Goal: Find specific page/section: Find specific page/section

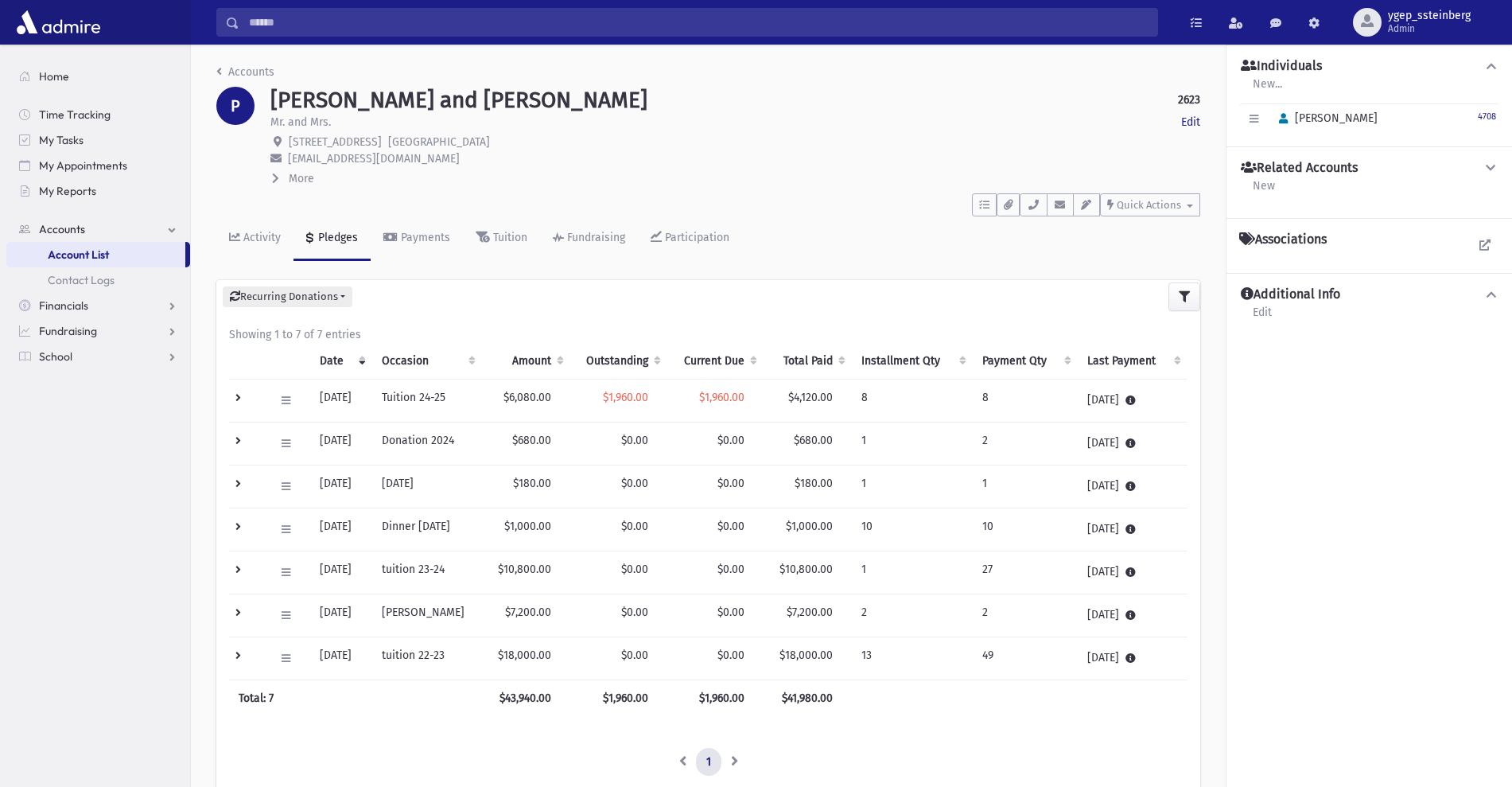
click at [256, 60] on div "Accounts P [PERSON_NAME] and [PERSON_NAME] 2623 Edit Mr. and Mrs. Edit [STREET_…" at bounding box center [708, 456] width 1035 height 823
click at [256, 75] on link "Accounts" at bounding box center [246, 72] width 58 height 13
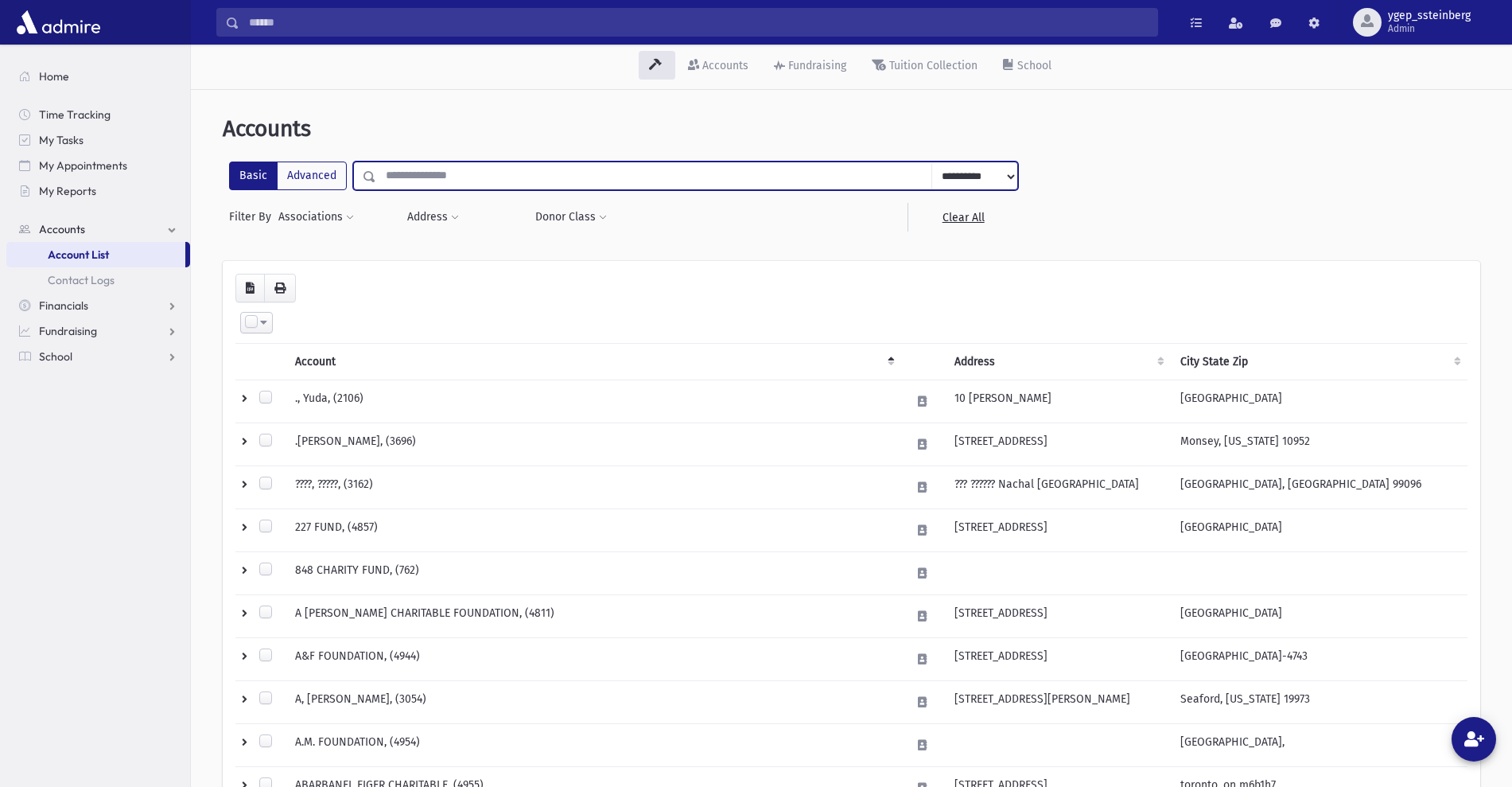
click at [437, 174] on input "text" at bounding box center [654, 176] width 556 height 29
type input "******"
